Goal: Transaction & Acquisition: Purchase product/service

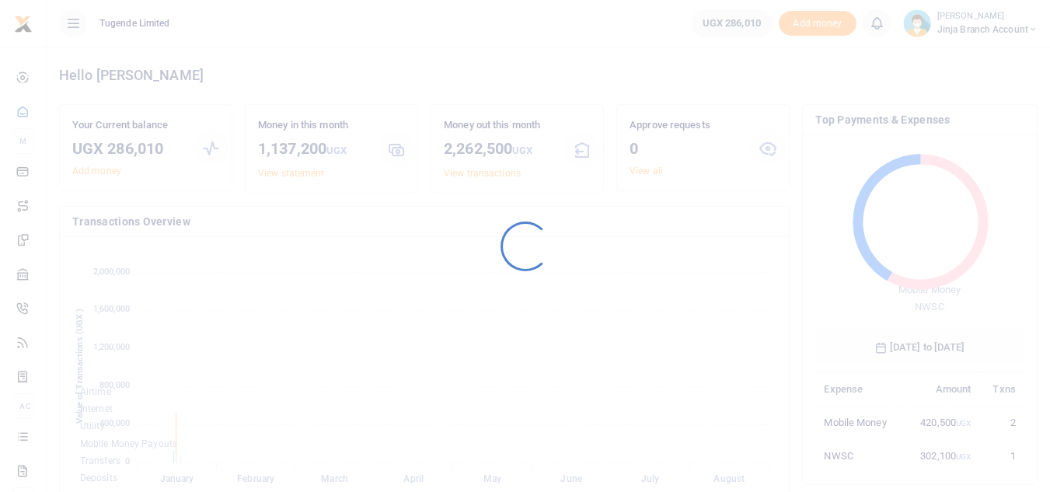
scroll to position [207, 197]
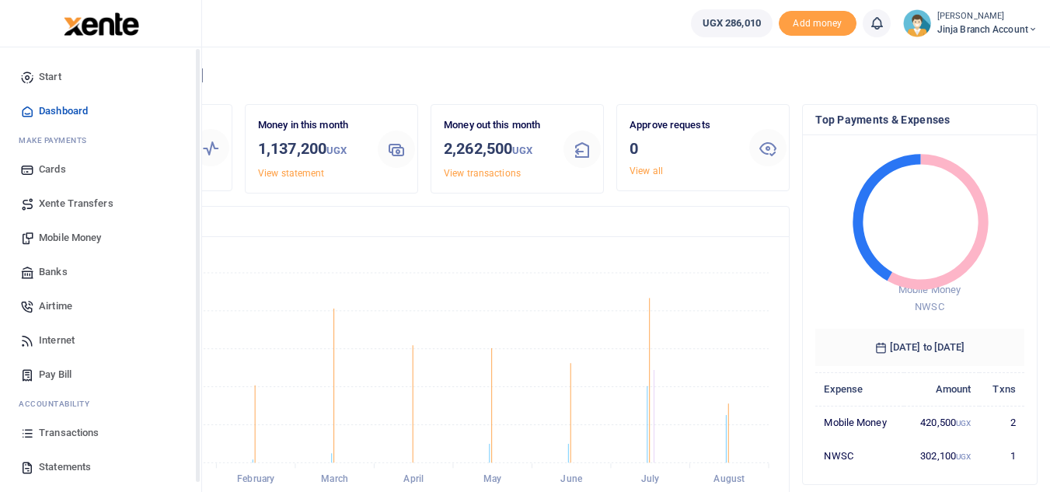
click at [54, 236] on span "Mobile Money" at bounding box center [70, 238] width 62 height 16
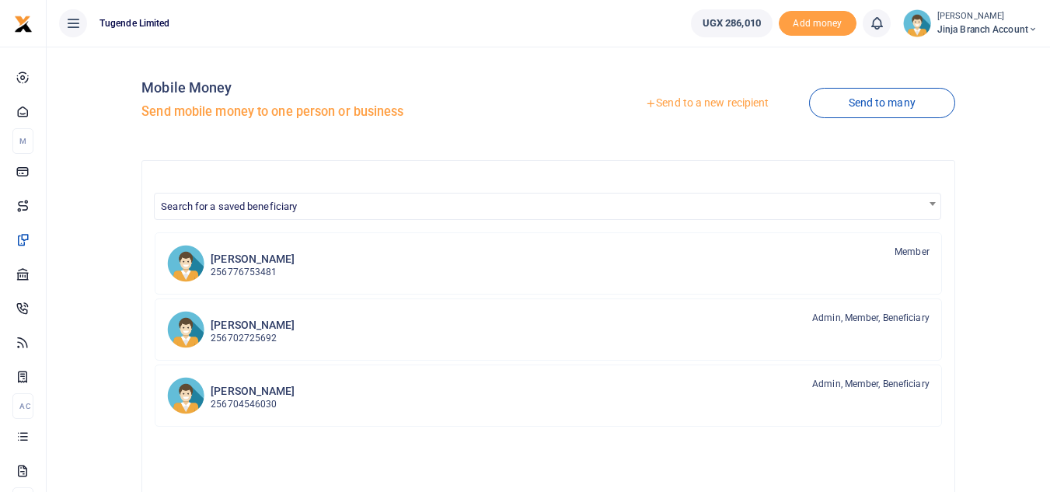
click at [710, 106] on link "Send to a new recipient" at bounding box center [707, 103] width 203 height 28
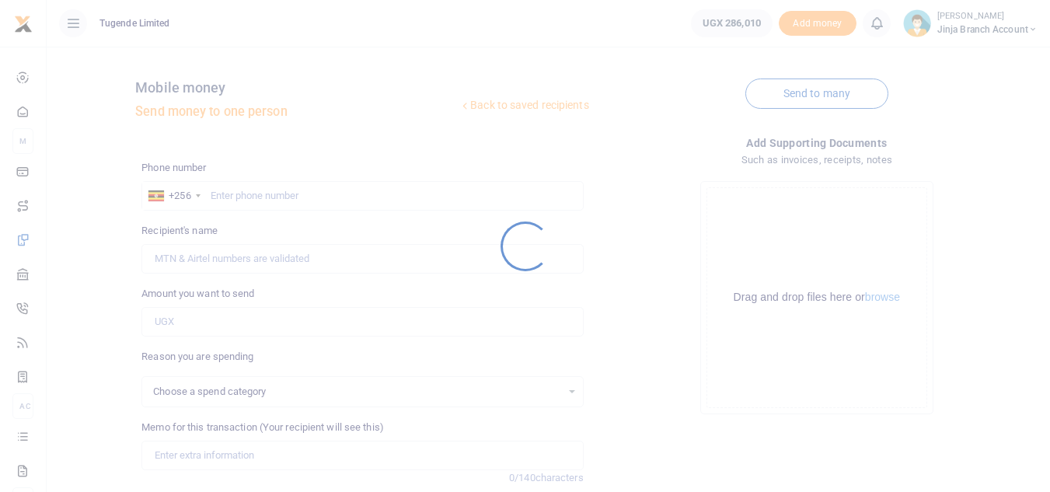
select select
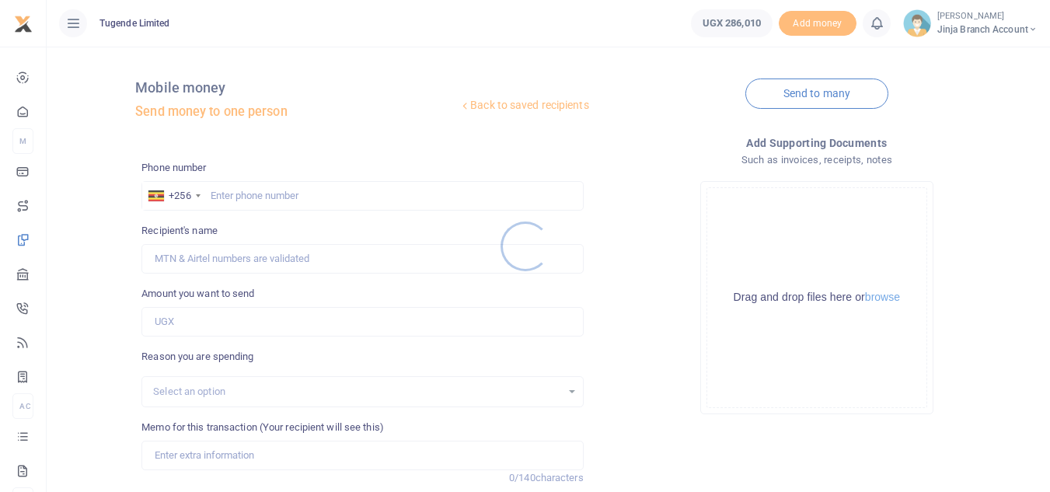
click at [239, 190] on div at bounding box center [525, 246] width 1050 height 492
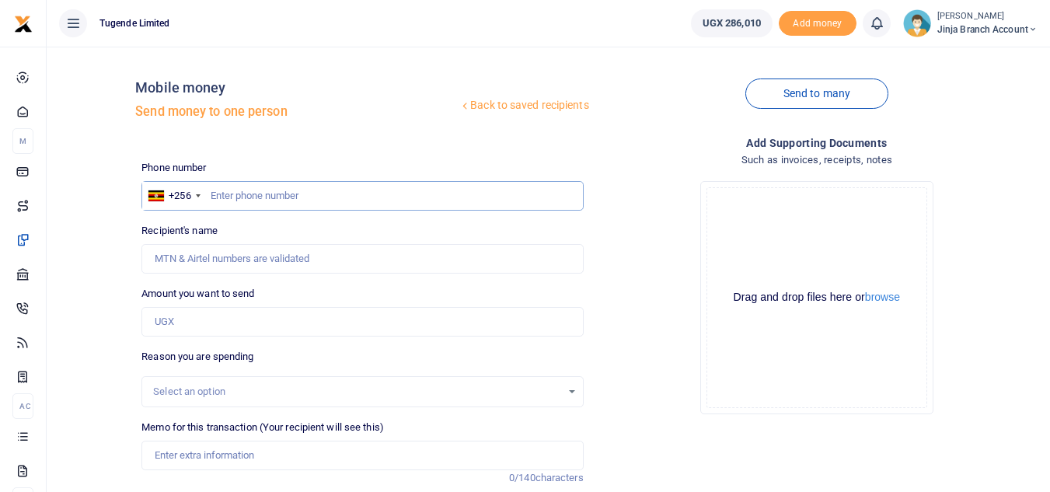
click at [239, 199] on input "text" at bounding box center [363, 196] width 442 height 30
type input "783858165"
type input "Olivia Namwase"
type input "78385816"
click at [302, 210] on input "text" at bounding box center [363, 196] width 442 height 30
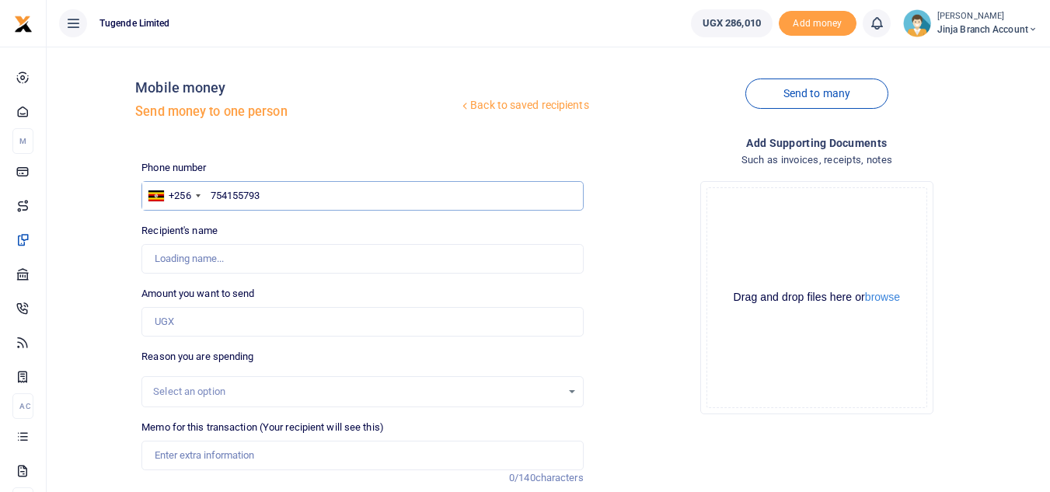
click at [210, 187] on input "754155793" at bounding box center [363, 196] width 442 height 30
click at [247, 249] on input "Recipient's name" at bounding box center [363, 259] width 442 height 30
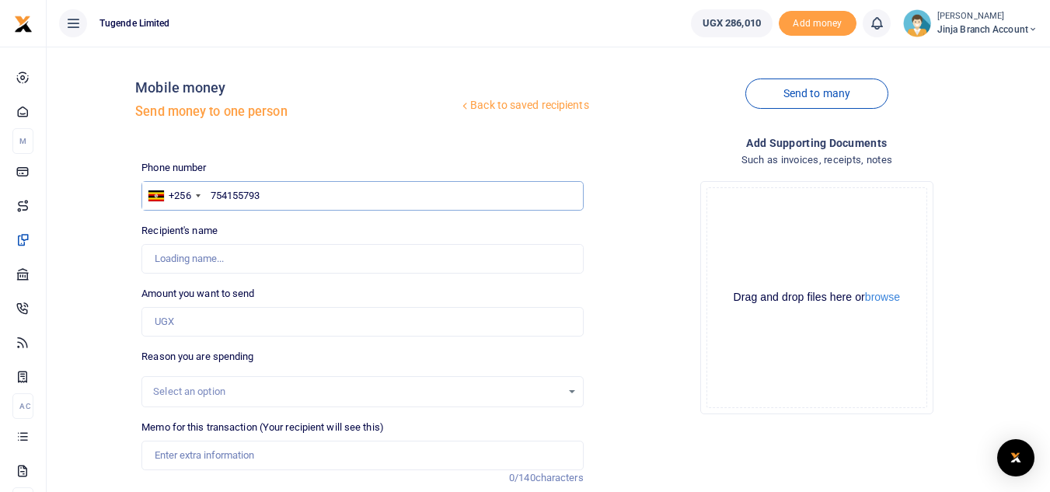
click at [299, 202] on input "754155793" at bounding box center [363, 196] width 442 height 30
type input "7"
click at [285, 281] on div "Phone number +256 Uganda +256 Phone is required. Recipient's name Name is requi…" at bounding box center [362, 390] width 454 height 461
click at [279, 315] on input "Amount you want to send" at bounding box center [363, 322] width 442 height 30
click at [358, 183] on input "text" at bounding box center [363, 196] width 442 height 30
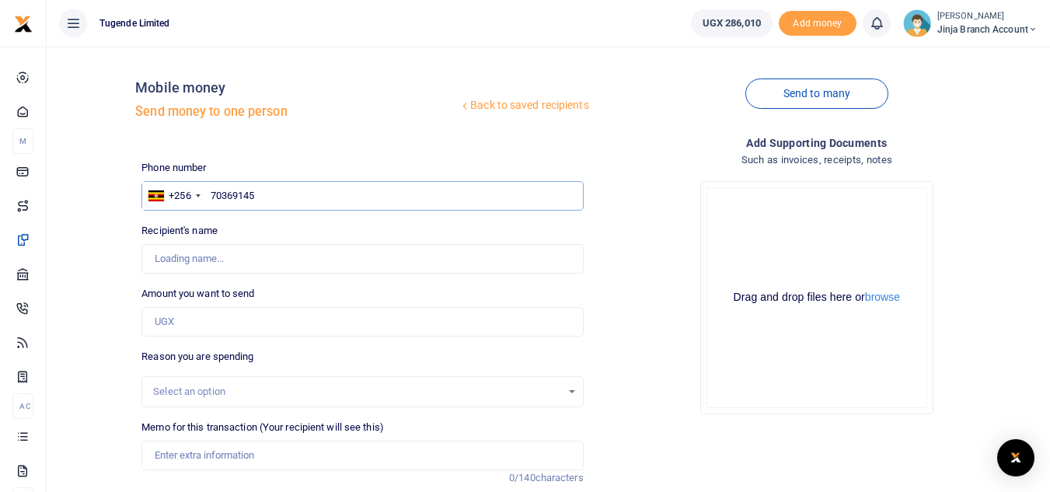
type input "703691451"
type input "[PERSON_NAME]"
type input "7"
type input "754155793"
type input "Oboth Simon"
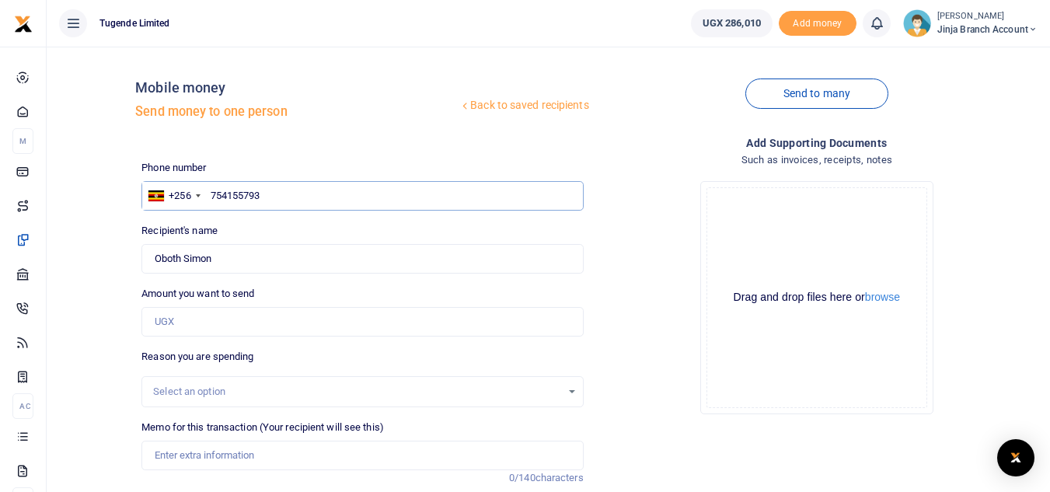
type input "754155793"
